Goal: Task Accomplishment & Management: Manage account settings

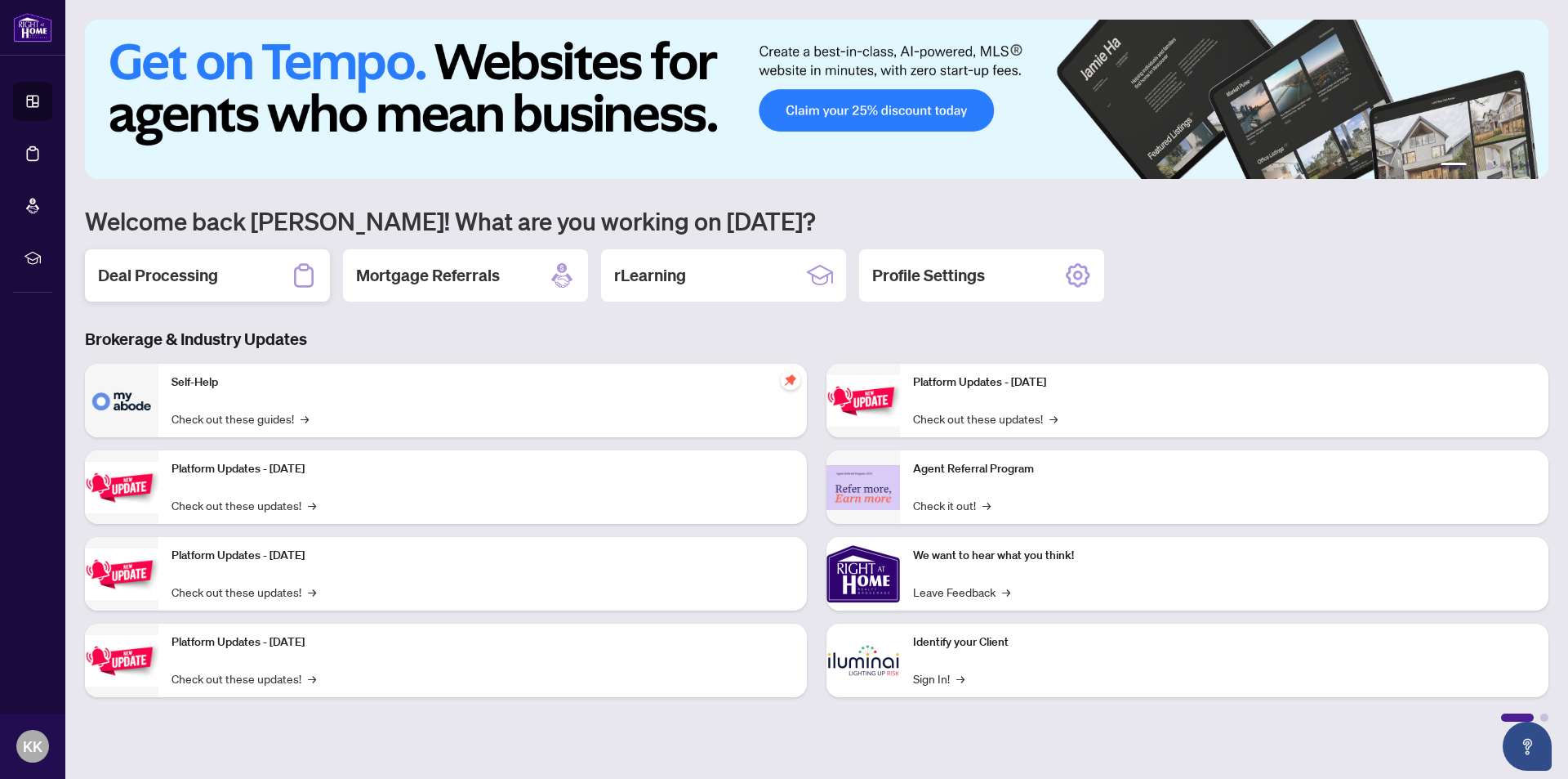
click at [158, 265] on h2 "Deal Processing" at bounding box center [158, 275] width 120 height 23
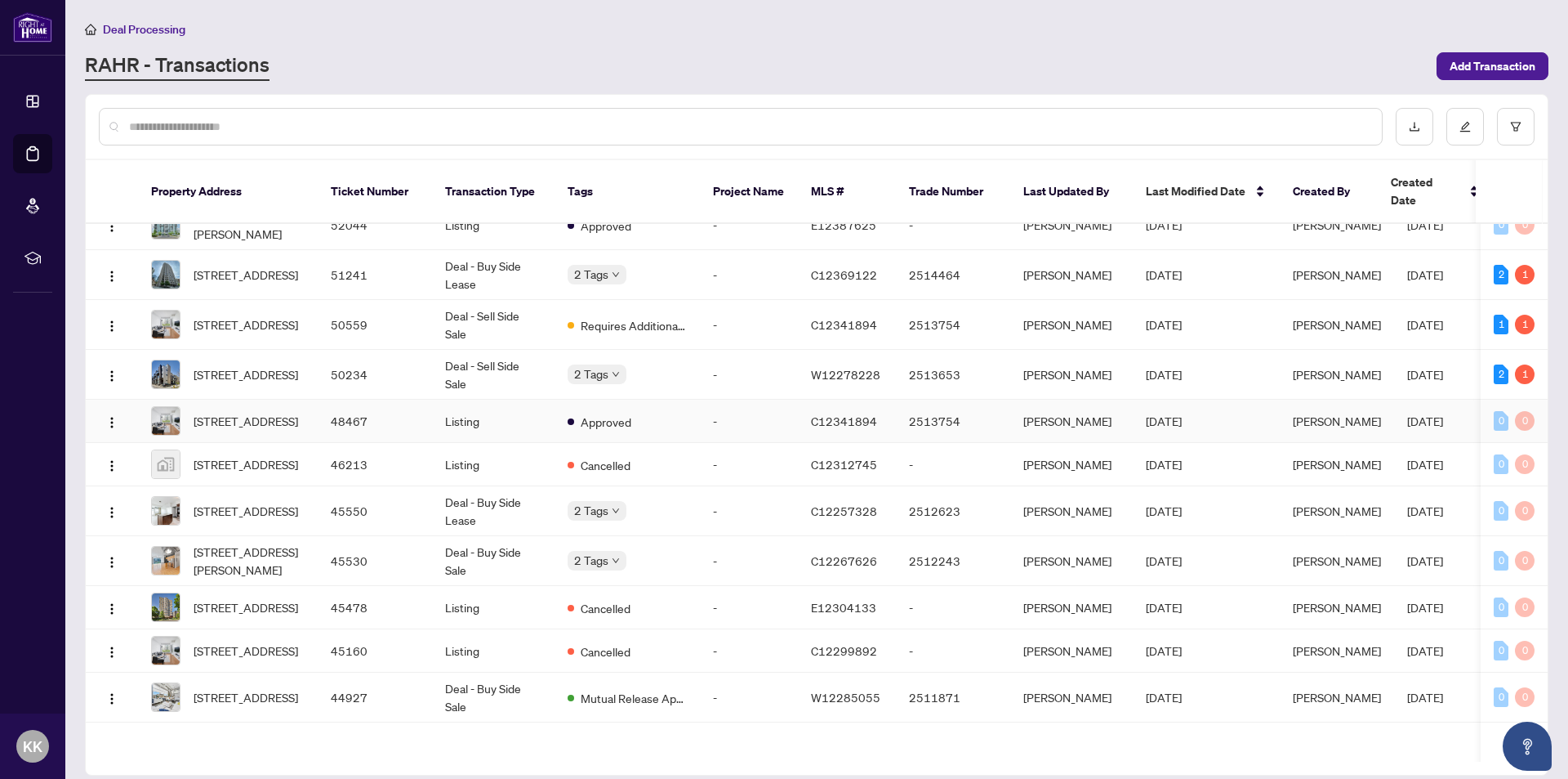
scroll to position [245, 0]
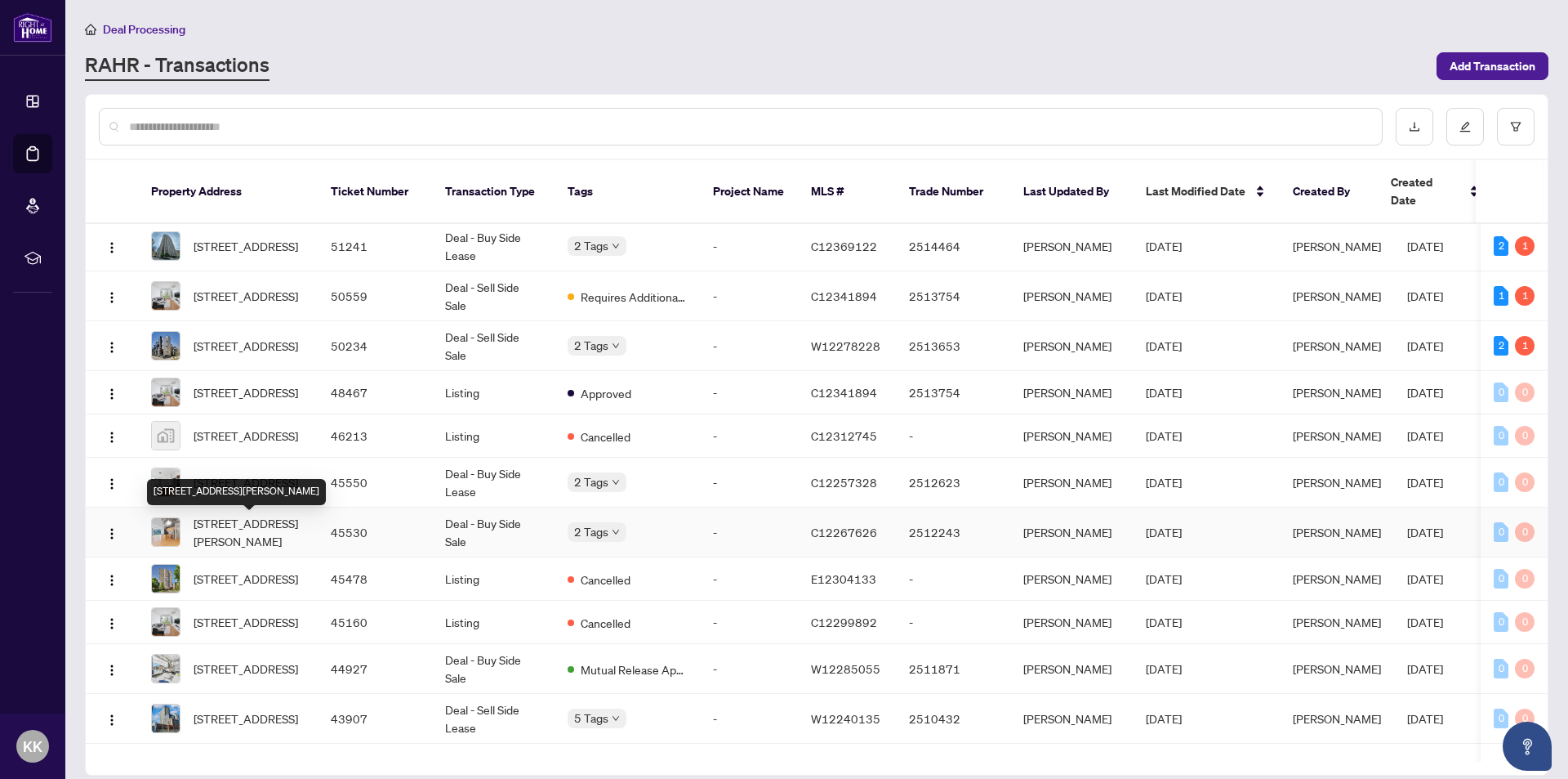
click at [282, 527] on span "[STREET_ADDRESS][PERSON_NAME]" at bounding box center [249, 532] width 111 height 36
